Goal: Complete application form

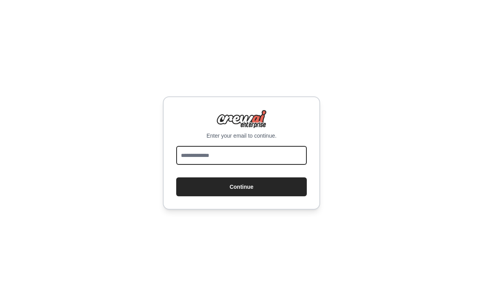
click at [230, 155] on input "email" at bounding box center [241, 155] width 131 height 19
type input "**********"
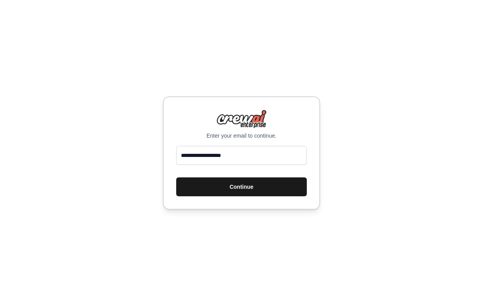
click at [244, 189] on button "Continue" at bounding box center [241, 187] width 131 height 19
click at [236, 190] on button "Continue" at bounding box center [241, 187] width 131 height 19
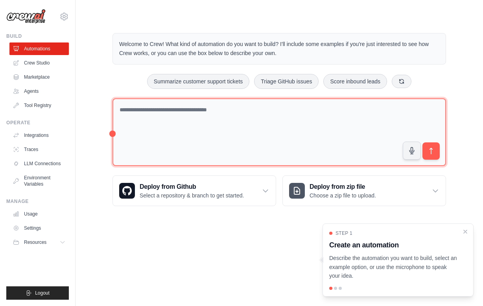
drag, startPoint x: 209, startPoint y: 115, endPoint x: 180, endPoint y: 117, distance: 29.2
click at [209, 115] on textarea at bounding box center [280, 132] width 334 height 68
